Goal: Transaction & Acquisition: Purchase product/service

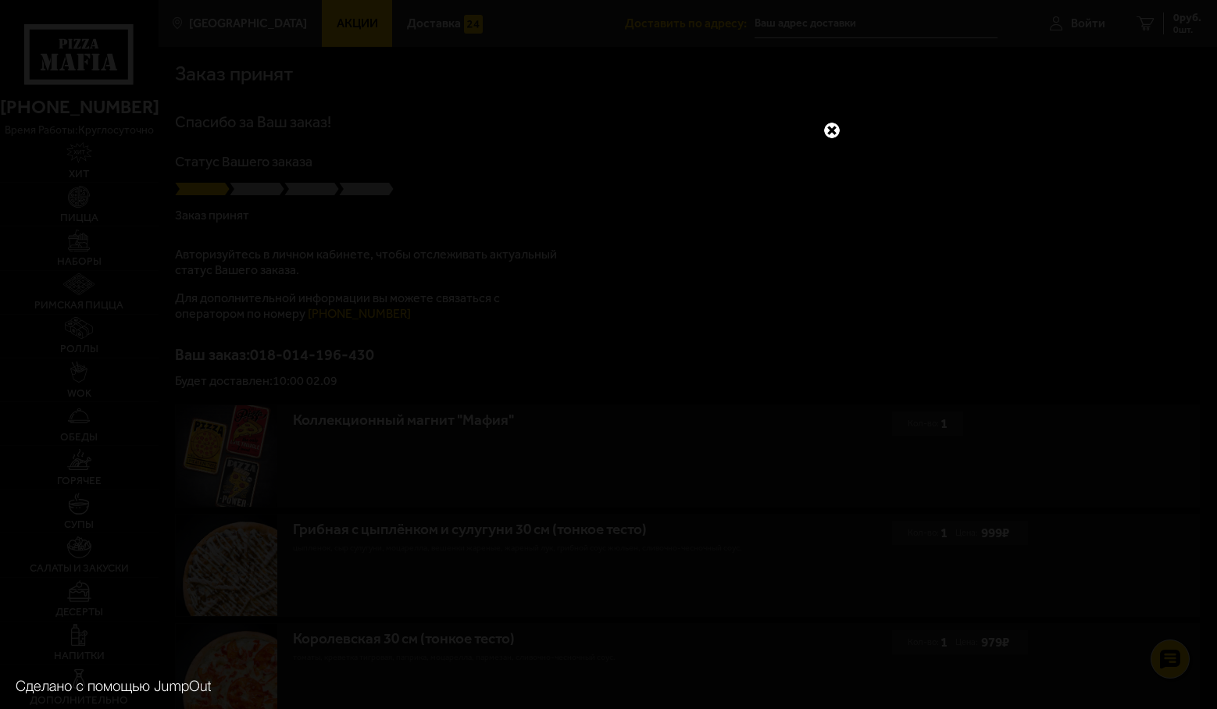
click at [830, 128] on link at bounding box center [831, 130] width 20 height 20
